Goal: Information Seeking & Learning: Learn about a topic

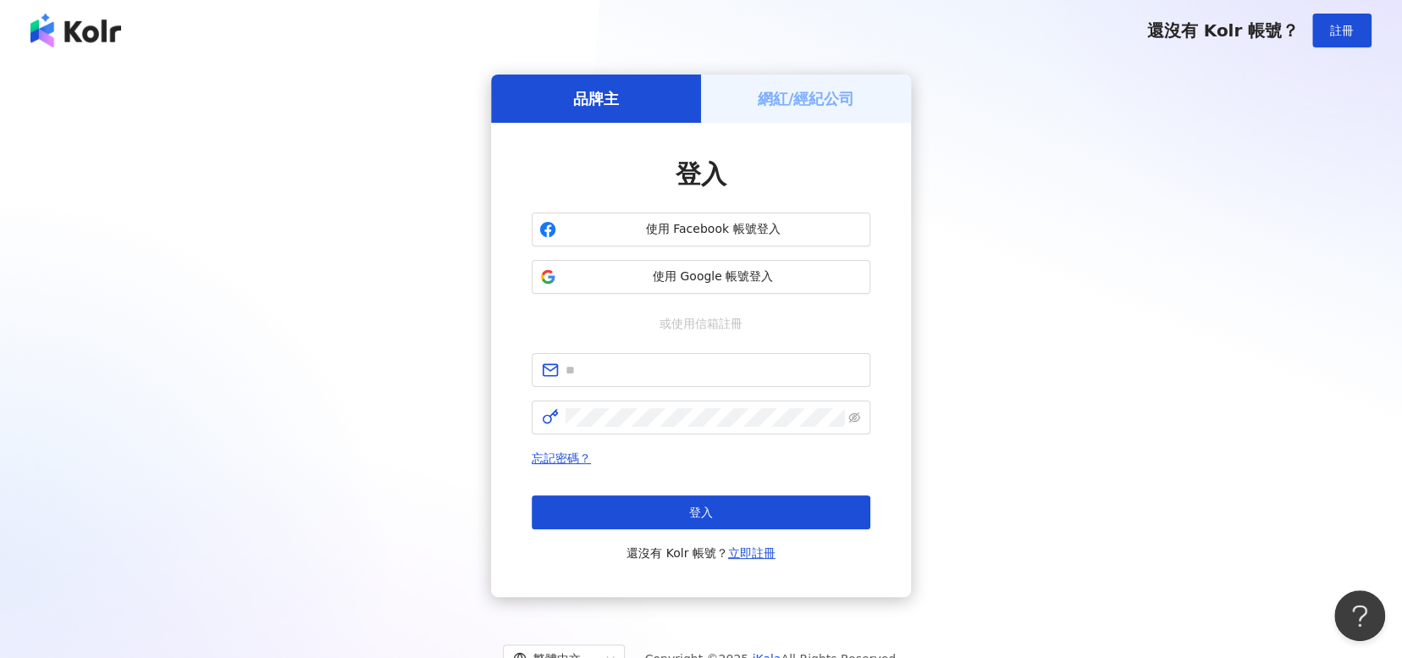
click at [719, 388] on form at bounding box center [700, 393] width 339 height 81
click at [722, 366] on input "text" at bounding box center [712, 370] width 295 height 19
type input "**********"
click button "登入" at bounding box center [700, 512] width 339 height 34
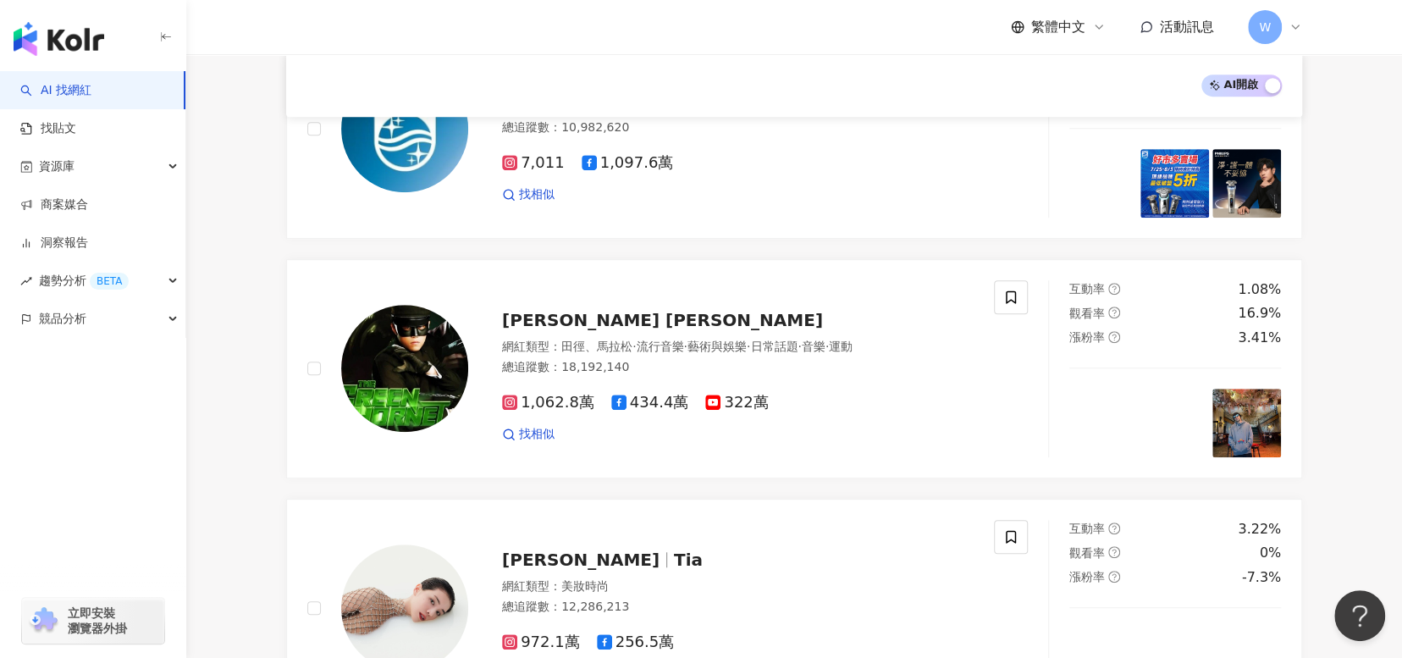
scroll to position [339, 0]
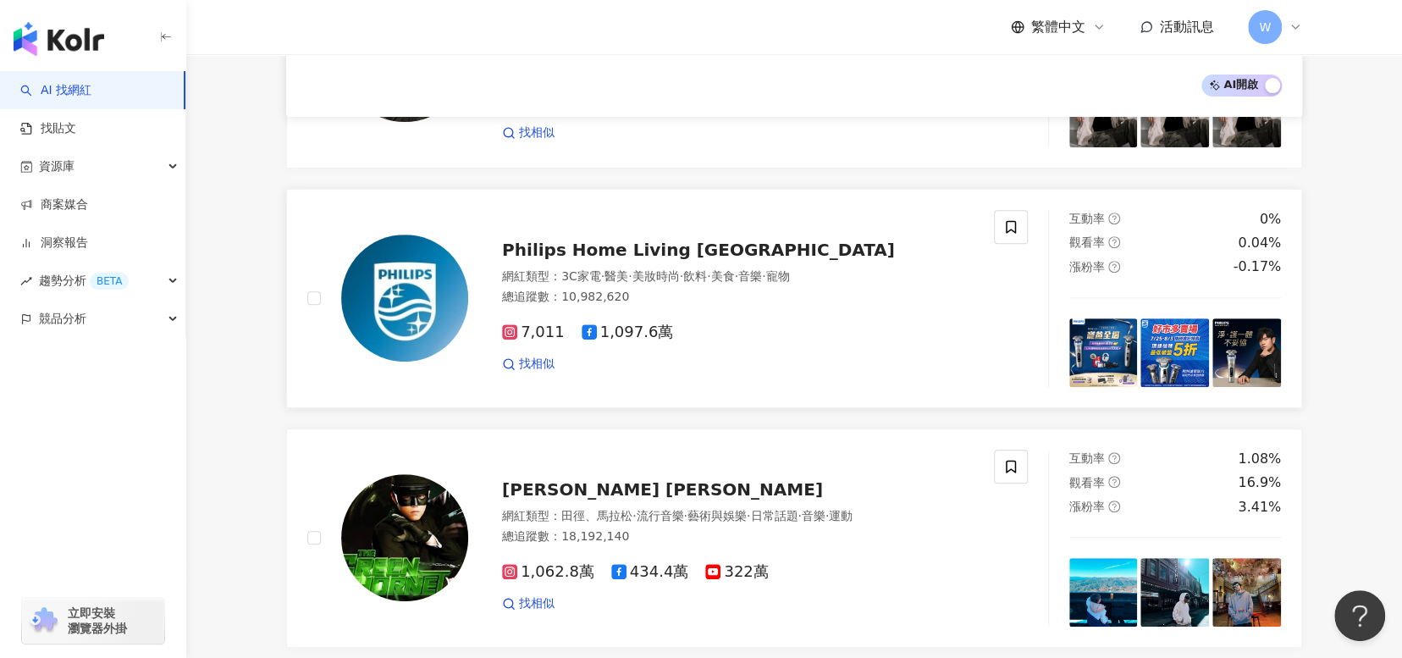
click at [633, 240] on span "Philips Home Living [GEOGRAPHIC_DATA]" at bounding box center [698, 250] width 393 height 20
click at [111, 152] on div "資源庫" at bounding box center [92, 166] width 185 height 38
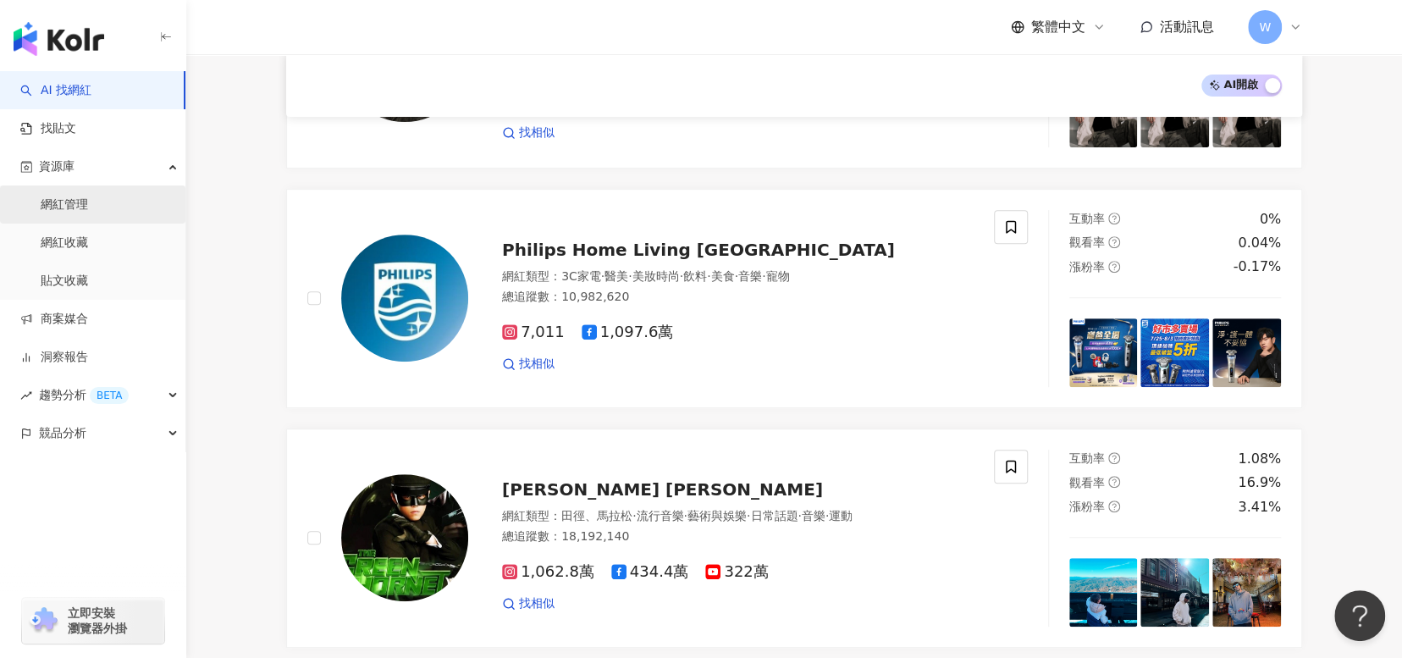
click at [88, 198] on link "網紅管理" at bounding box center [64, 204] width 47 height 17
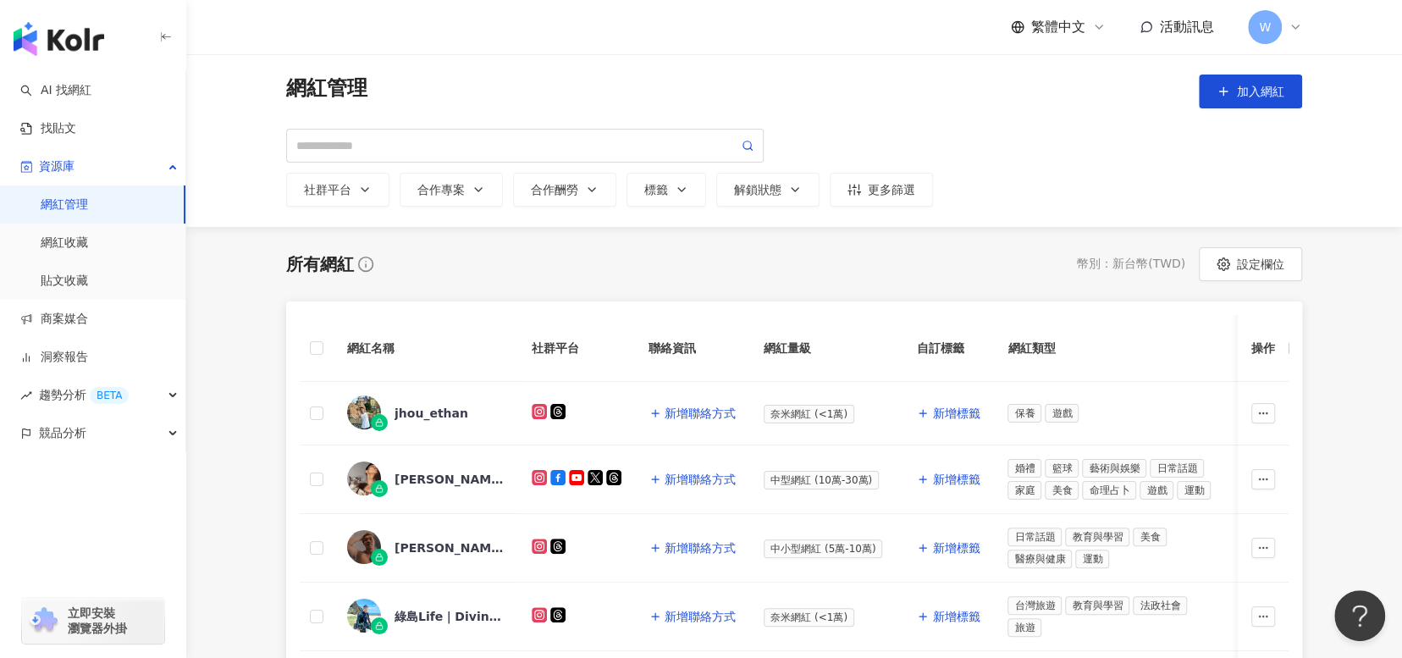
click at [643, 38] on div "繁體中文 活動訊息 W" at bounding box center [794, 27] width 1016 height 54
click at [88, 251] on link "網紅收藏" at bounding box center [64, 242] width 47 height 17
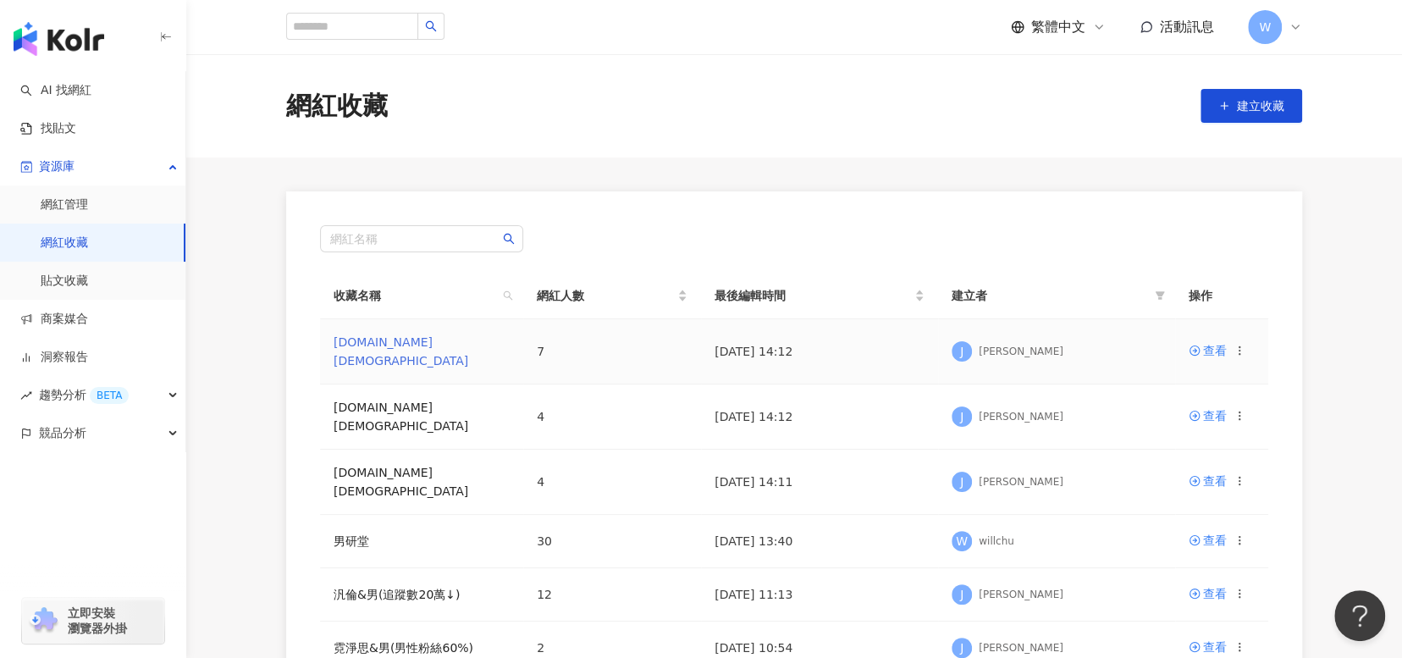
click at [362, 346] on link "[DOMAIN_NAME][DEMOGRAPHIC_DATA]" at bounding box center [400, 351] width 135 height 32
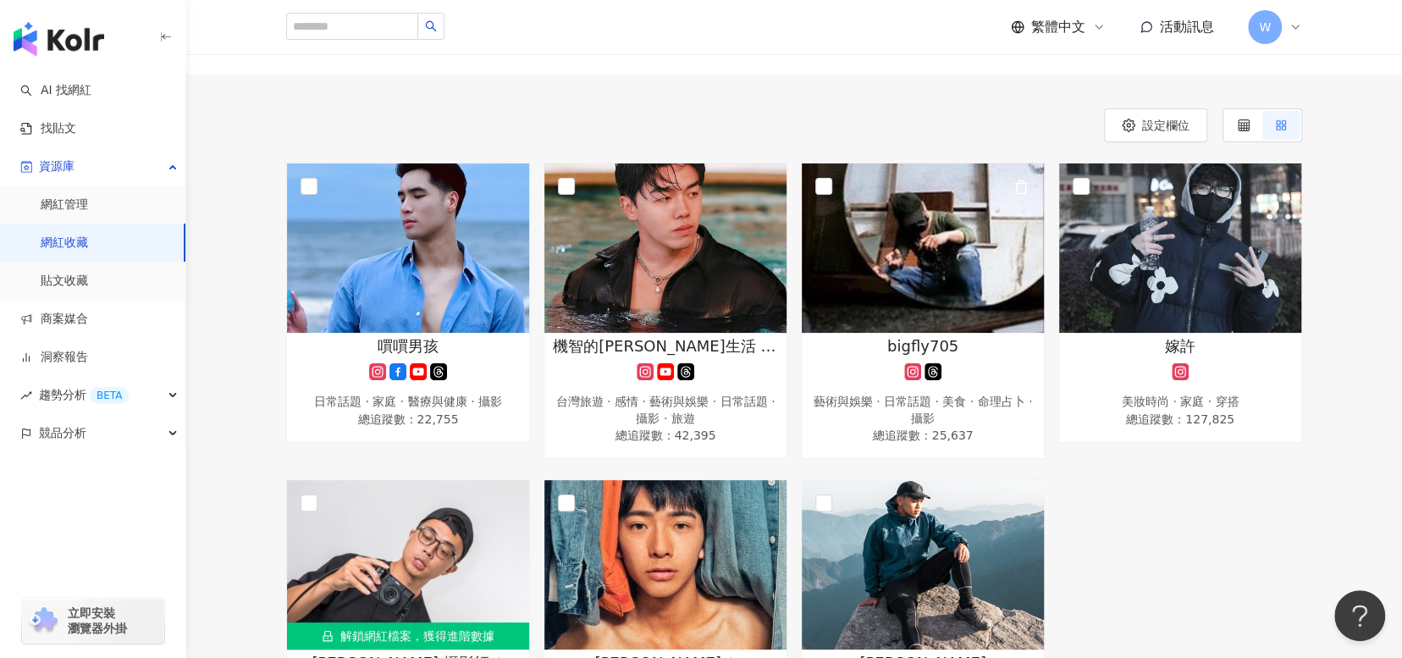
scroll to position [339, 0]
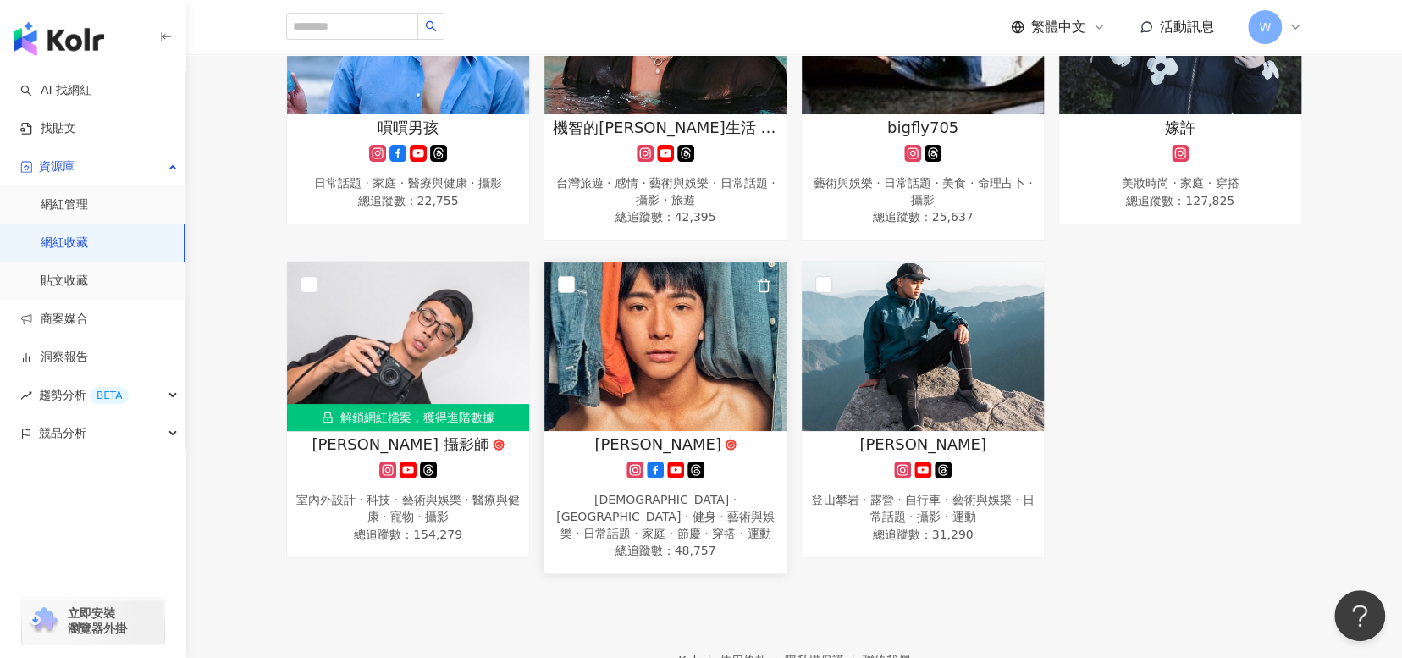
click at [684, 443] on span "[PERSON_NAME]" at bounding box center [657, 443] width 127 height 21
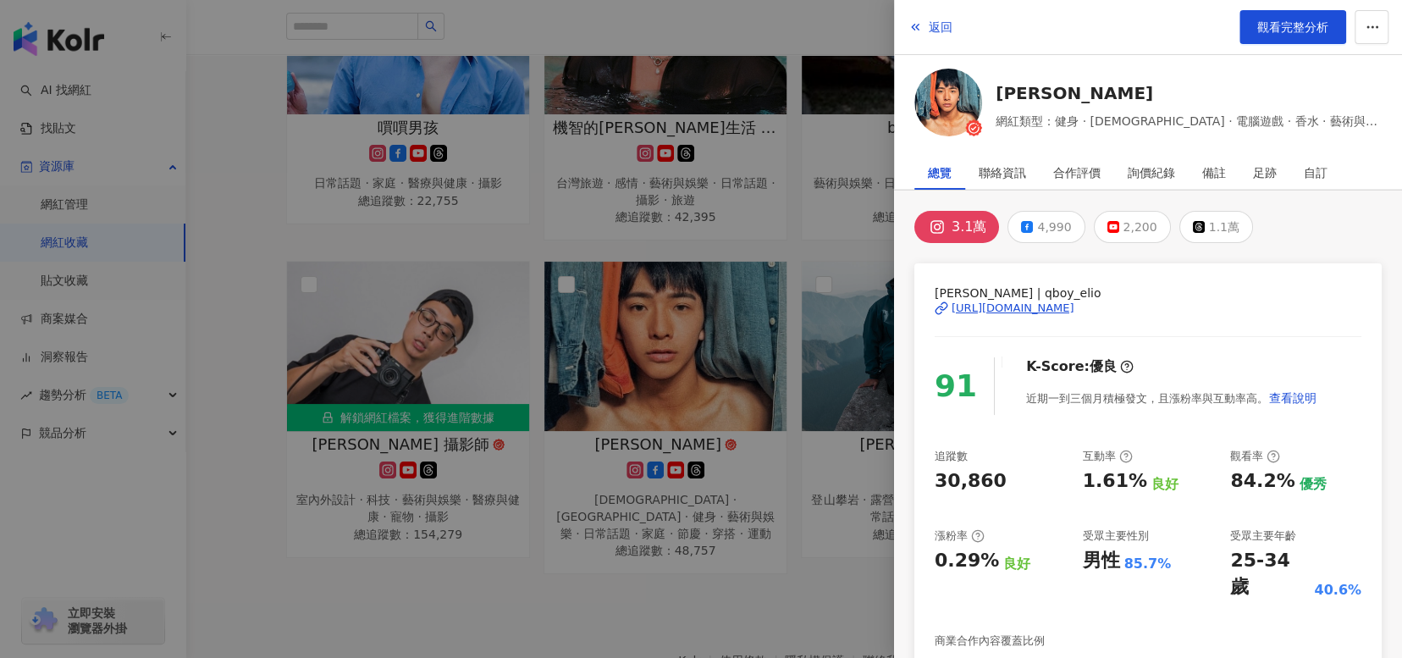
click at [1074, 313] on div "[URL][DOMAIN_NAME]" at bounding box center [1012, 307] width 123 height 15
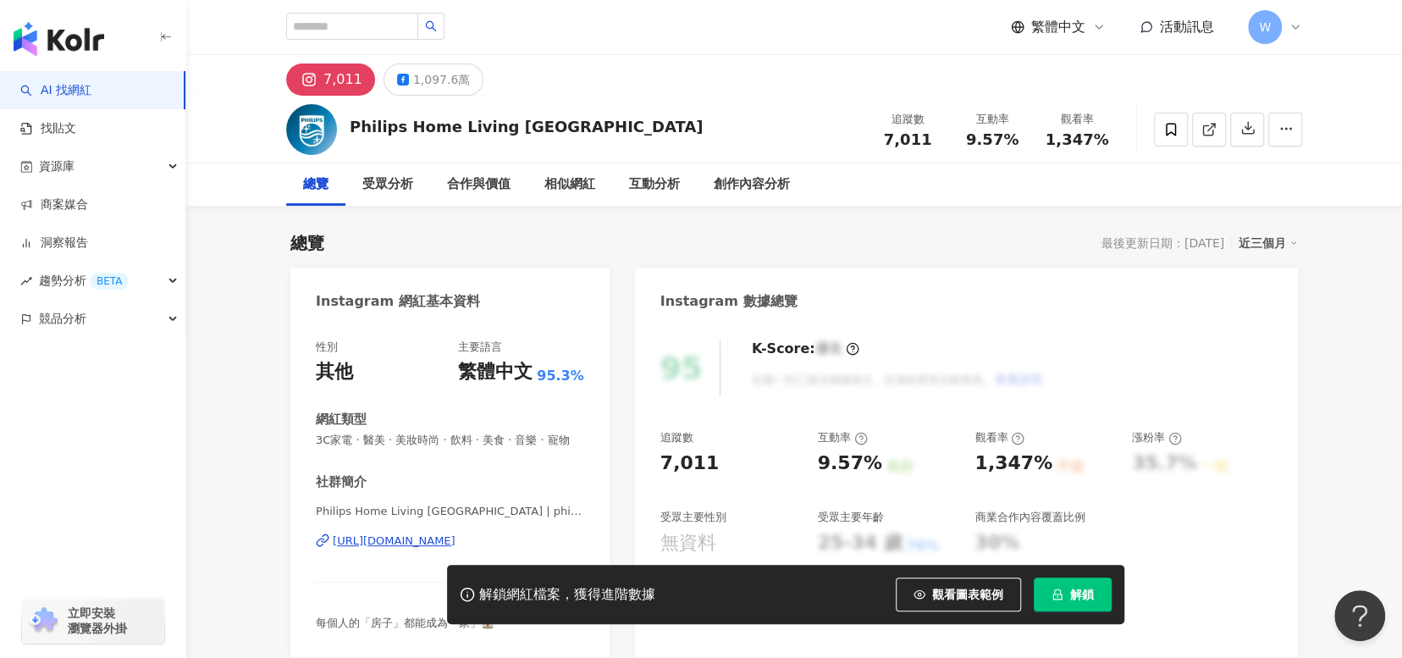
scroll to position [169, 0]
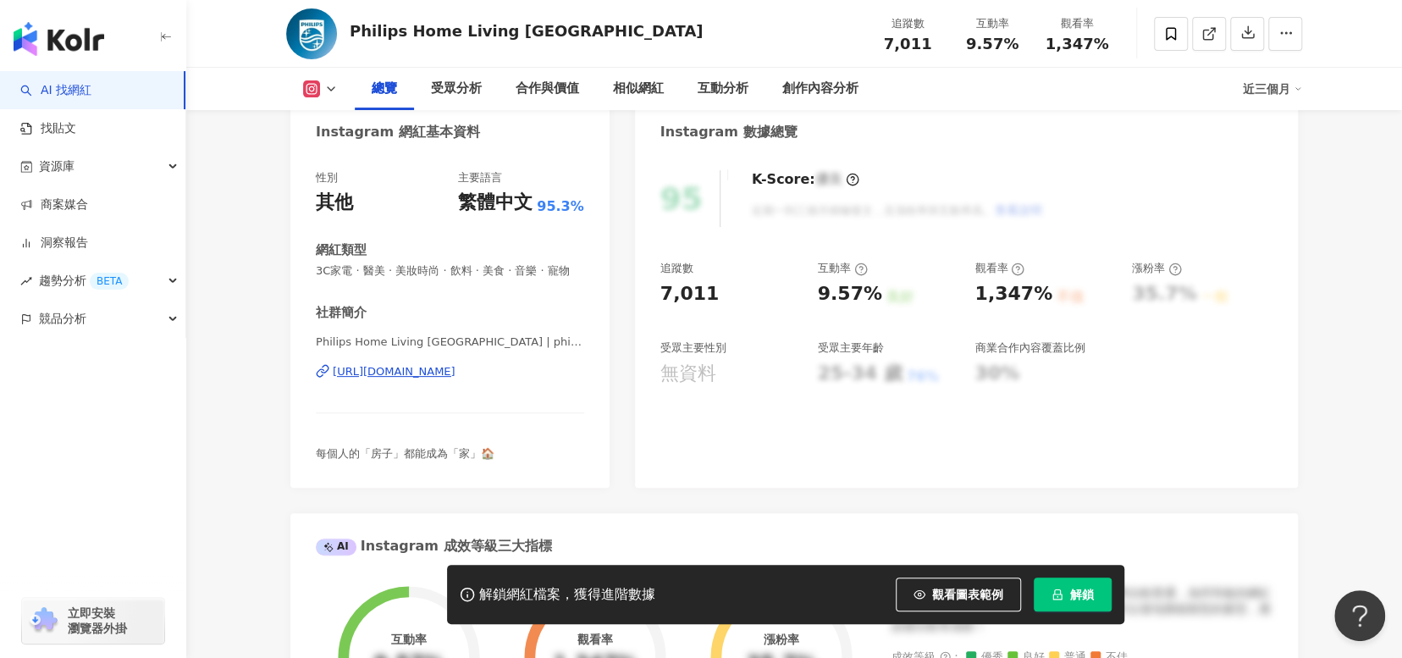
click at [455, 379] on div "https://www.instagram.com/philipshomelivingtw/" at bounding box center [394, 371] width 123 height 15
